Goal: Transaction & Acquisition: Purchase product/service

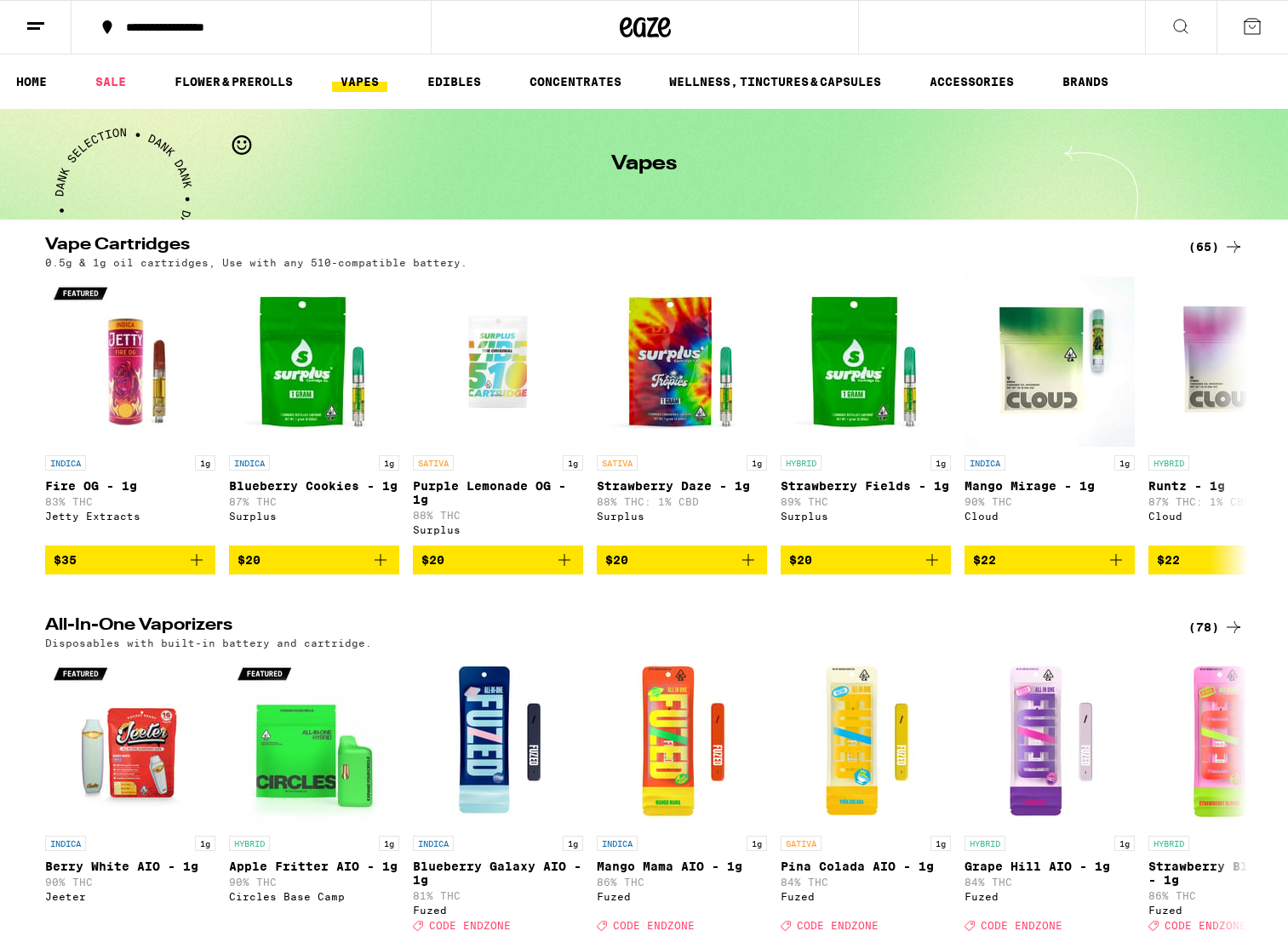
click at [1181, 26] on icon at bounding box center [1180, 27] width 20 height 20
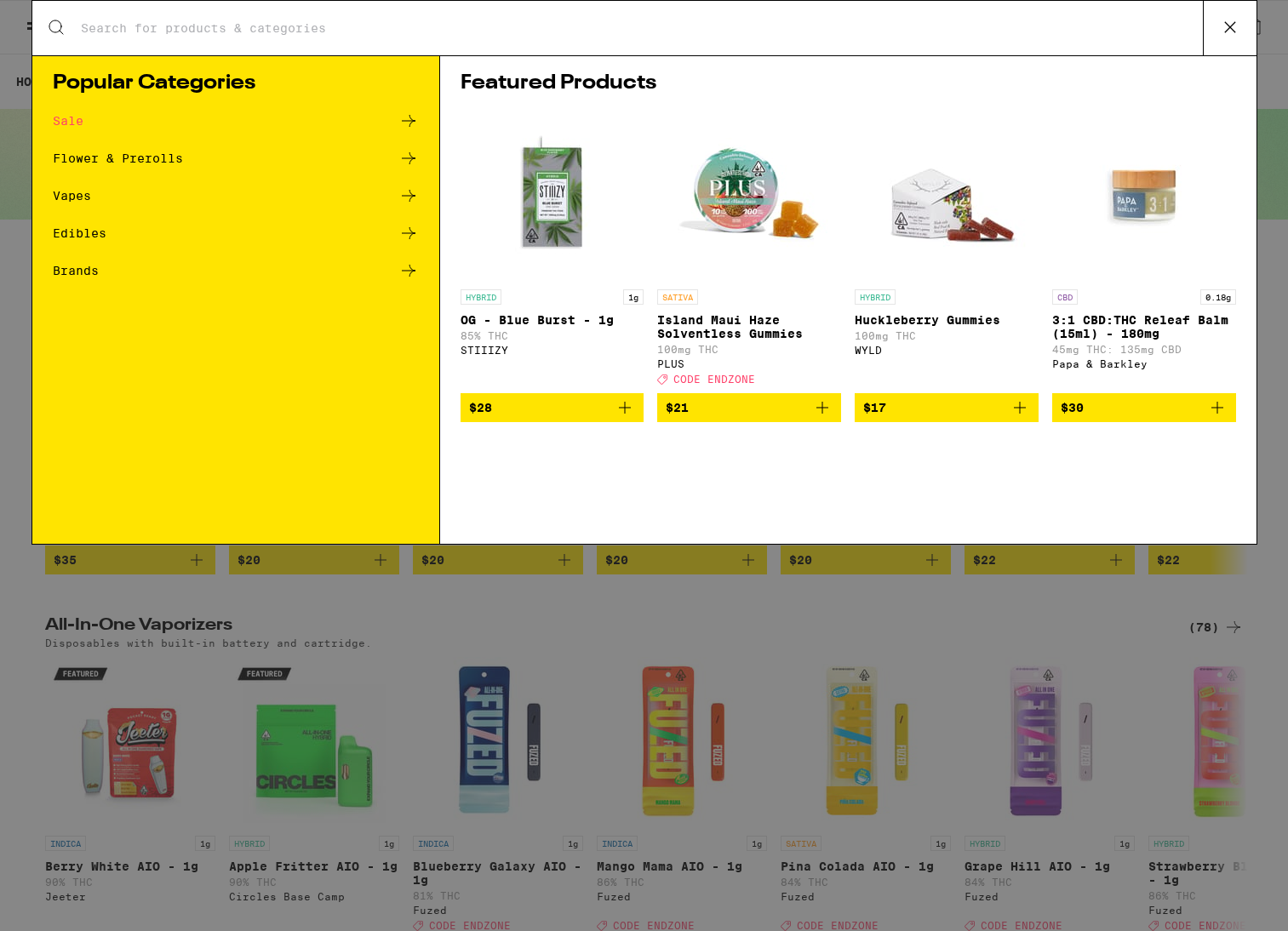
click at [323, 29] on input "Search for Products" at bounding box center [641, 28] width 1122 height 16
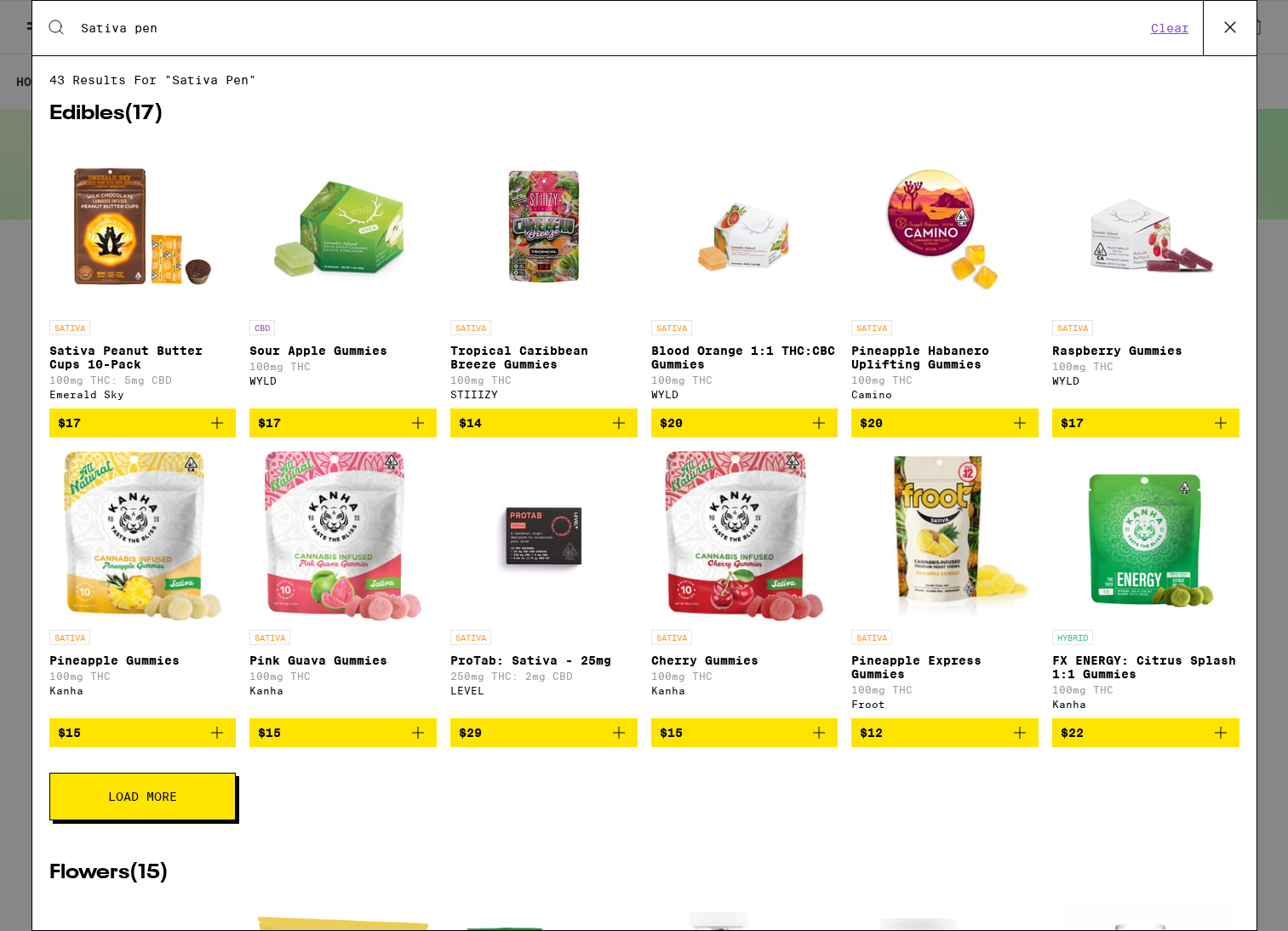
click at [169, 42] on div "Search for Products Sativa pen Clear" at bounding box center [644, 28] width 1224 height 54
click at [162, 31] on input "Sativa pen" at bounding box center [612, 28] width 1065 height 16
drag, startPoint x: 154, startPoint y: 31, endPoint x: 54, endPoint y: 31, distance: 100.0
click at [60, 32] on div "Search for Products Sativa pen Clear" at bounding box center [644, 28] width 1224 height 54
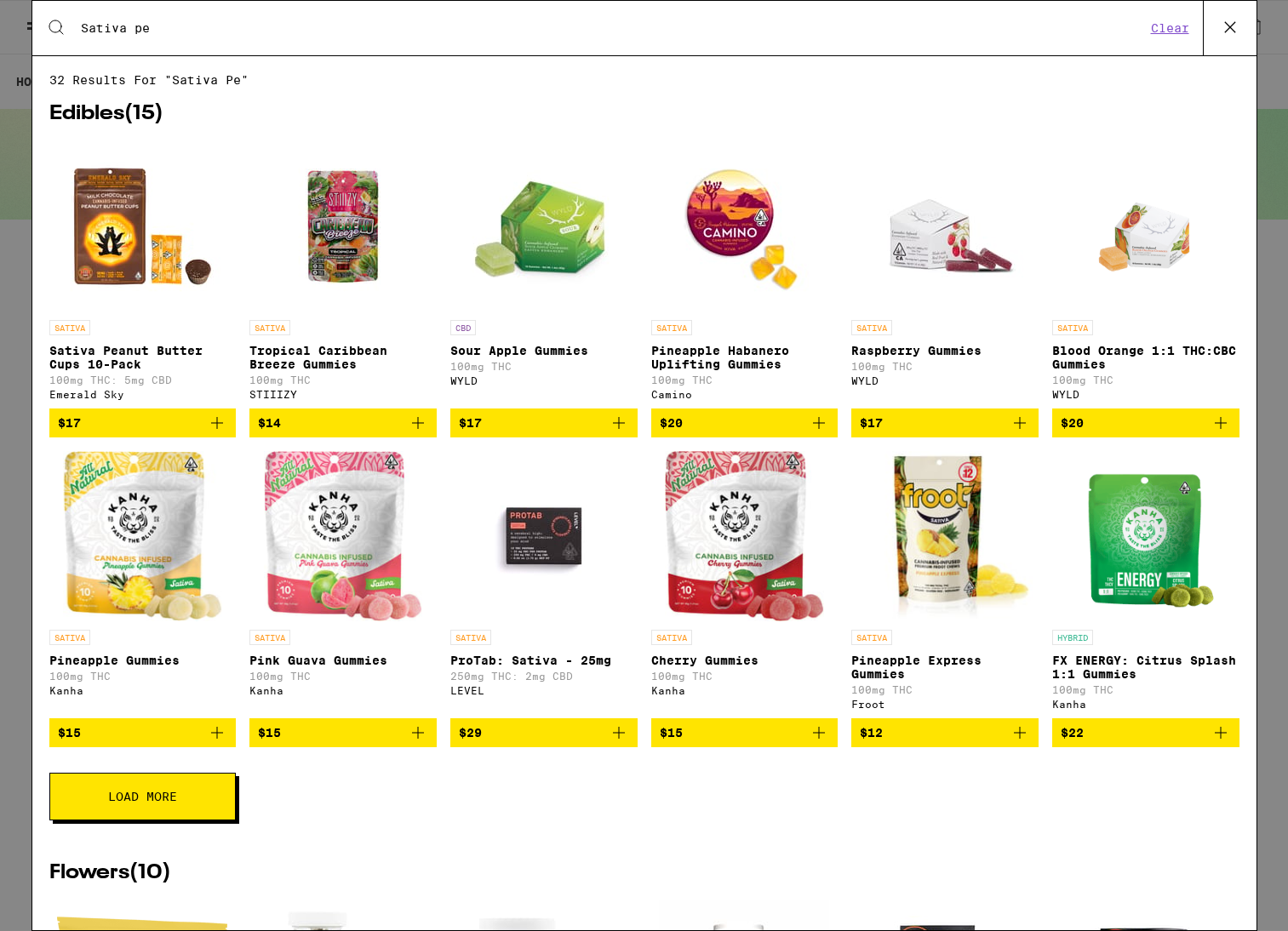
type input "Sativa pen"
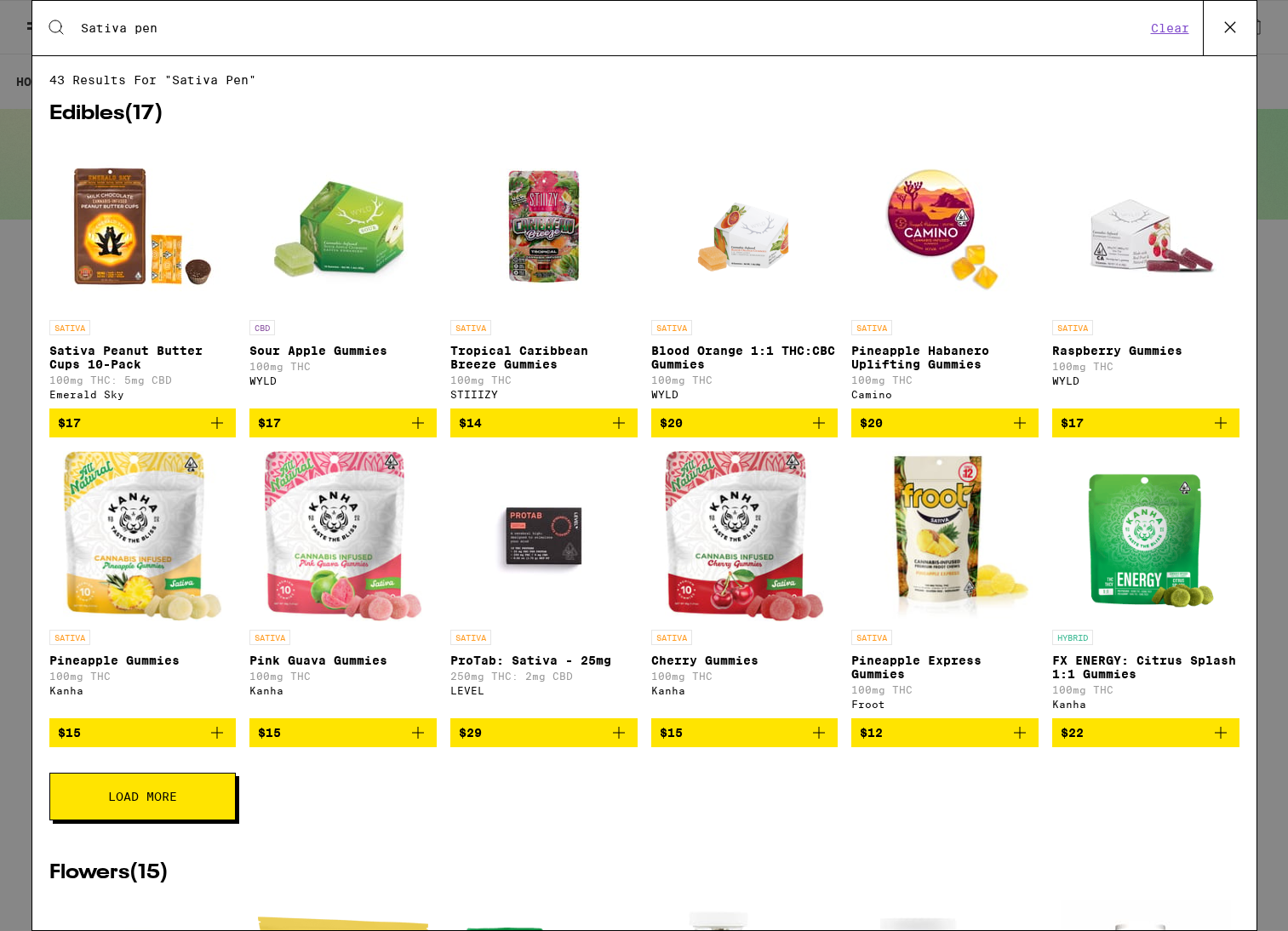
click at [1130, 253] on img "Open page for Raspberry Gummies from WYLD" at bounding box center [1145, 226] width 170 height 170
